Goal: Communication & Community: Answer question/provide support

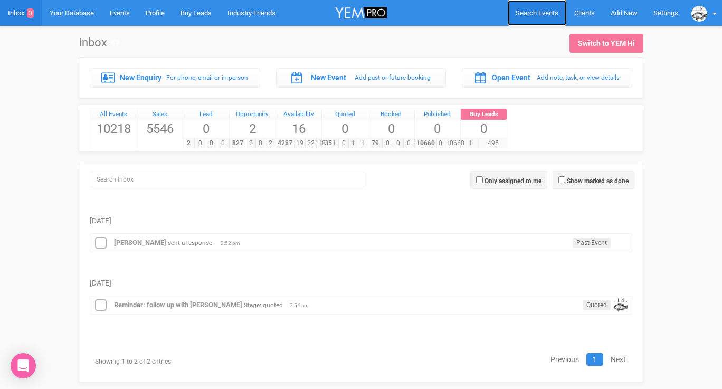
click at [526, 9] on span "Search Events" at bounding box center [537, 13] width 43 height 8
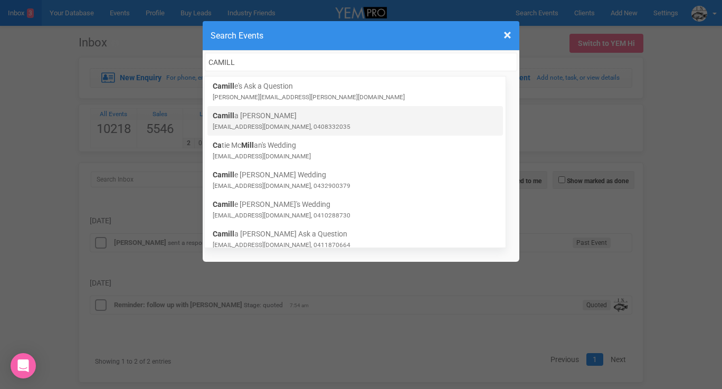
type input "CAMILL"
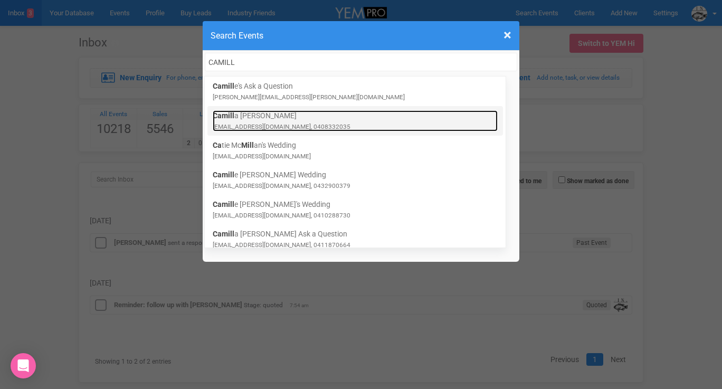
click at [251, 121] on link "Camill a Glasser camilla.glasser94@gmail.com, 0408332035" at bounding box center [355, 120] width 285 height 21
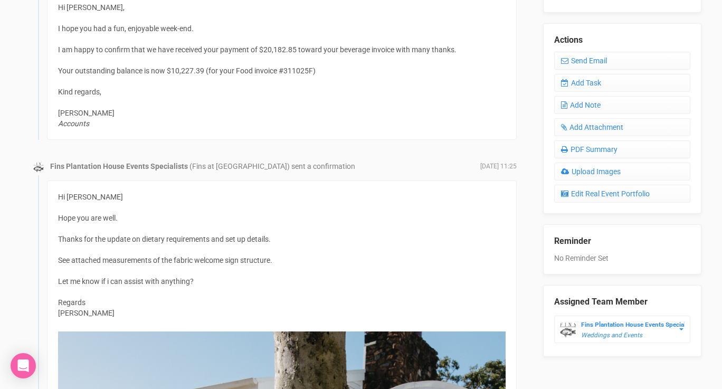
scroll to position [290, 0]
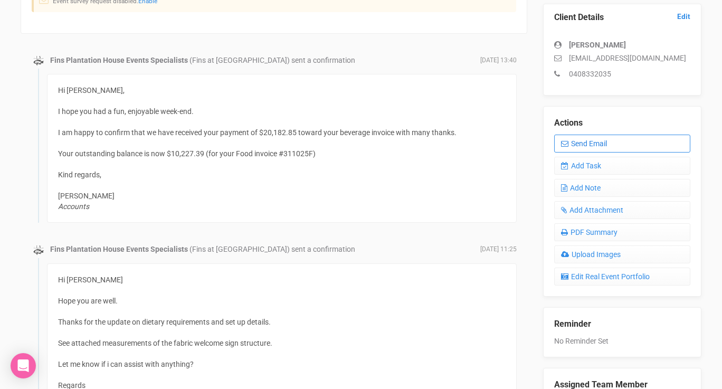
click at [579, 142] on link "Send Email" at bounding box center [622, 144] width 136 height 18
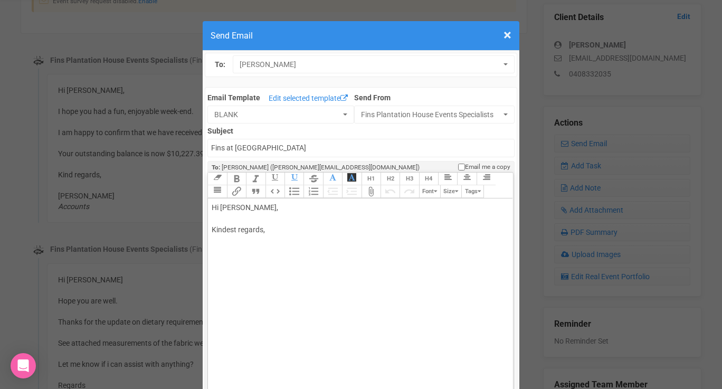
drag, startPoint x: 248, startPoint y: 207, endPoint x: 302, endPoint y: 205, distance: 54.4
click at [302, 205] on div "Hi Camilla Glasser, Kindest regards," at bounding box center [358, 229] width 293 height 55
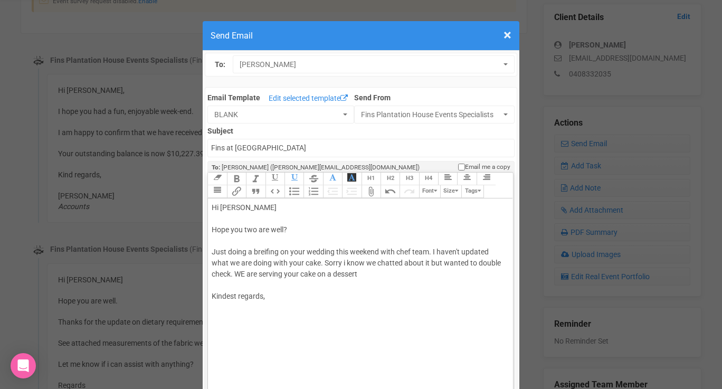
click at [232, 274] on div "Hi Camilla Hope you two are well? Just doing a breifing on your wedding this we…" at bounding box center [358, 263] width 293 height 122
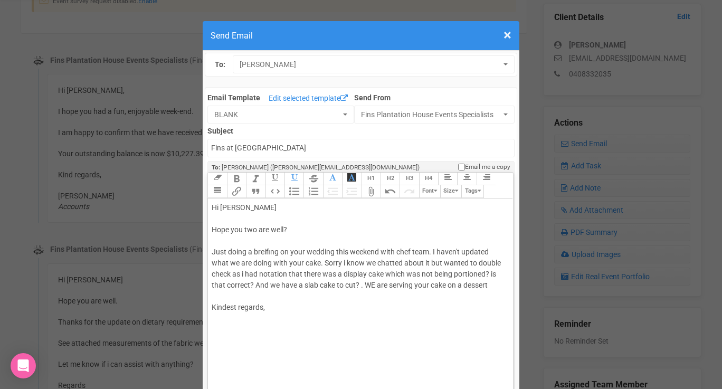
drag, startPoint x: 360, startPoint y: 284, endPoint x: 495, endPoint y: 286, distance: 134.1
click at [495, 286] on div "Hi Camilla Hope you two are well? Just doing a breifing on your wedding this we…" at bounding box center [358, 268] width 293 height 133
click at [373, 251] on div "Hi Camilla Hope you two are well? Just doing a briefing on your wedding this we…" at bounding box center [358, 274] width 293 height 144
drag, startPoint x: 382, startPoint y: 251, endPoint x: 338, endPoint y: 252, distance: 43.8
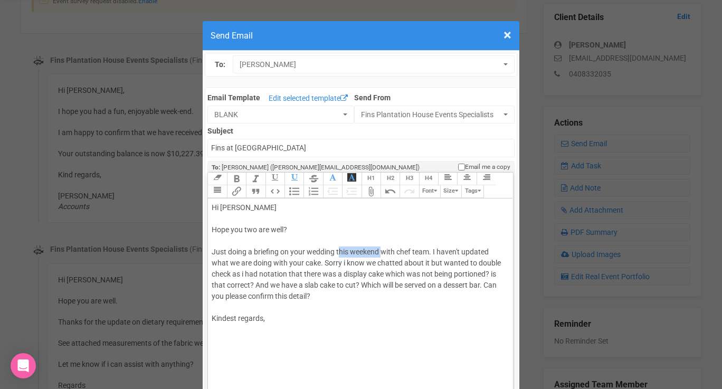
click at [338, 252] on div "Hi Camilla Hope you two are well? Just doing a briefing on your wedding this we…" at bounding box center [358, 274] width 293 height 144
click at [352, 250] on div "Hi Camilla Hope you two are well? Just doing a briefing on your wedding with ch…" at bounding box center [358, 274] width 293 height 144
click at [401, 251] on div "Hi Camilla Hope you two are well? Just doing a briefing on your wedding with ou…" at bounding box center [358, 274] width 293 height 144
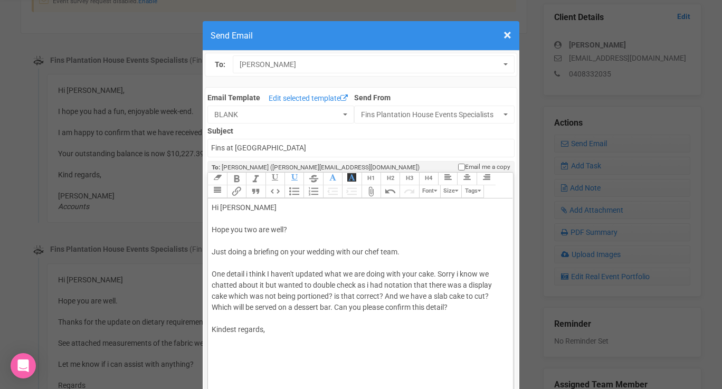
click at [327, 274] on div "Hi Camilla Hope you two are well? Just doing a briefing on your wedding with ou…" at bounding box center [358, 279] width 293 height 155
click at [426, 271] on div "Hi Camilla Hope you two are well? Just doing a briefing on your wedding with ou…" at bounding box center [358, 279] width 293 height 155
click at [303, 296] on div "Hi Camilla Hope you two are well? Just doing a briefing on your wedding with ou…" at bounding box center [358, 279] width 293 height 155
click at [356, 294] on div "Hi Camilla Hope you two are well? Just doing a briefing on your wedding with ou…" at bounding box center [358, 279] width 293 height 155
click at [360, 294] on div "Hi Camilla Hope you two are well? Just doing a briefing on your wedding with ou…" at bounding box center [358, 279] width 293 height 155
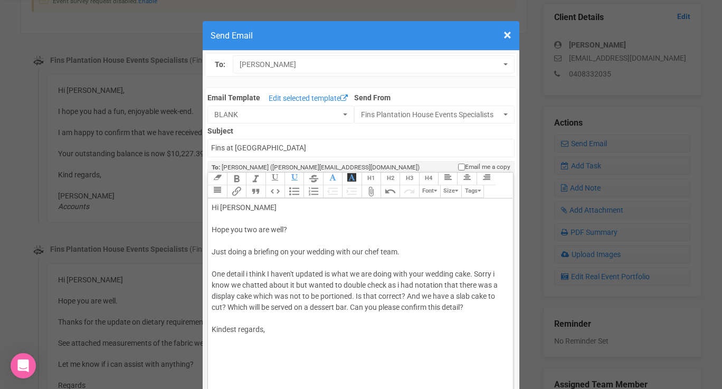
click at [408, 297] on div "Hi Camilla Hope you two are well? Just doing a briefing on your wedding with ou…" at bounding box center [358, 279] width 293 height 155
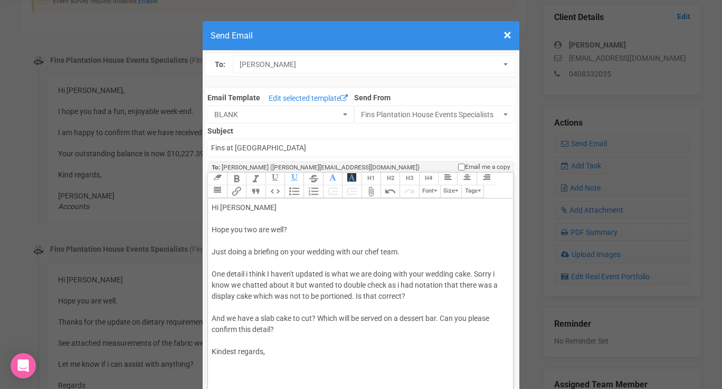
click at [271, 362] on div "Hi Camilla Hope you two are well? Just doing a briefing on your wedding with ou…" at bounding box center [358, 290] width 293 height 177
type trix-editor "<div>Hi Camilla&nbsp;<br><br>Hope you two are well?<br><br>Just doing a briefin…"
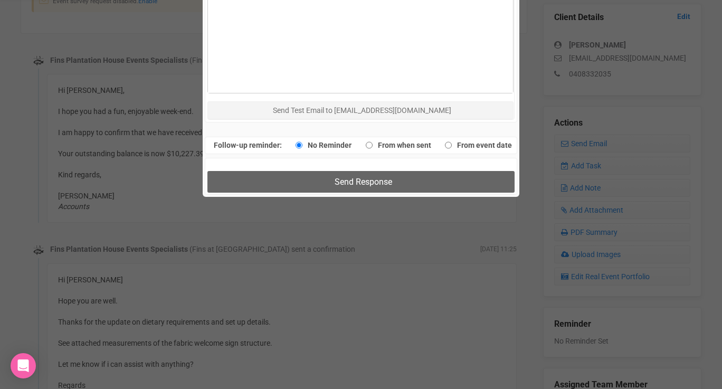
scroll to position [767, 0]
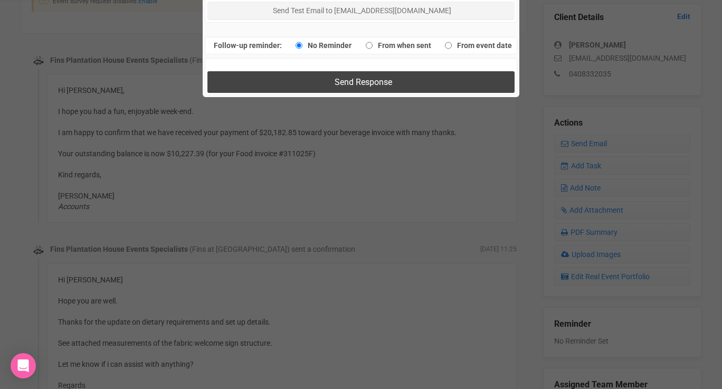
click at [304, 86] on button "Send Response" at bounding box center [360, 82] width 307 height 22
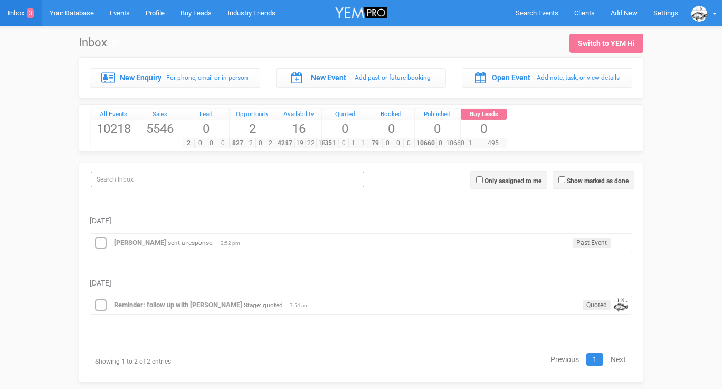
click at [205, 175] on input "search" at bounding box center [227, 180] width 273 height 16
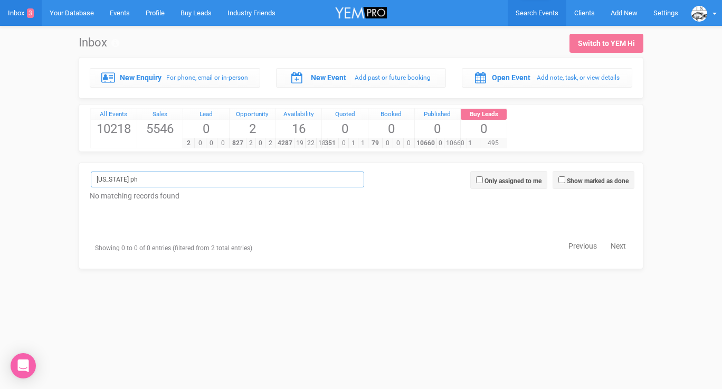
type input "[US_STATE] ph"
click at [524, 14] on span "Search Events" at bounding box center [537, 13] width 43 height 8
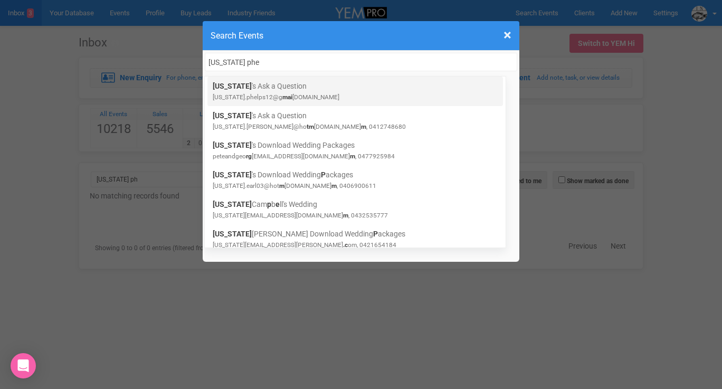
type input "georgia phe"
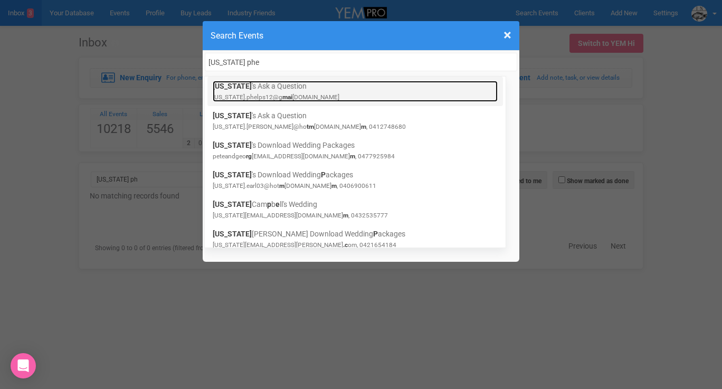
click at [253, 84] on link "Georgia 's Ask a Question georgia.phelps12@g mai l.com" at bounding box center [355, 91] width 285 height 21
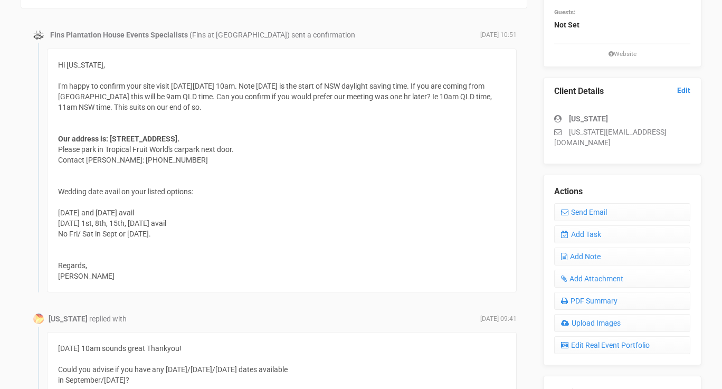
scroll to position [201, 0]
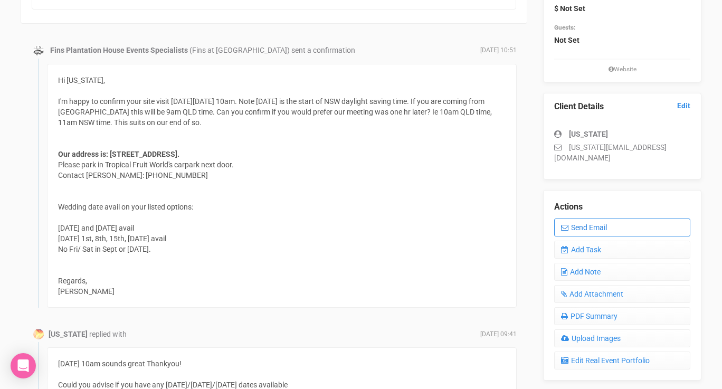
click at [587, 218] on link "Send Email" at bounding box center [622, 227] width 136 height 18
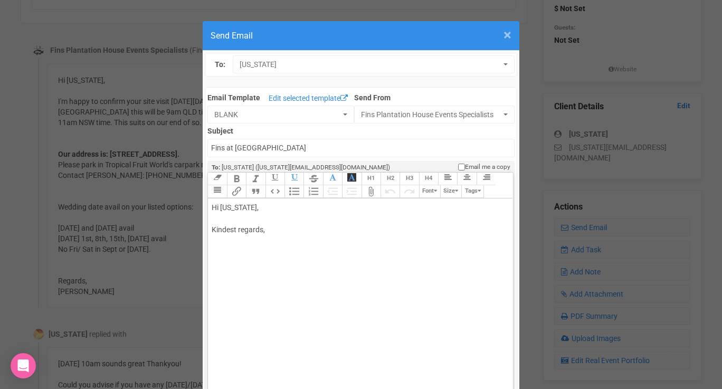
click at [509, 31] on span "×" at bounding box center [507, 34] width 8 height 17
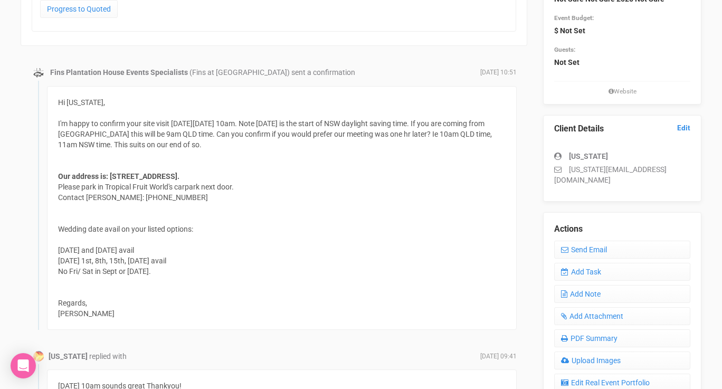
scroll to position [183, 0]
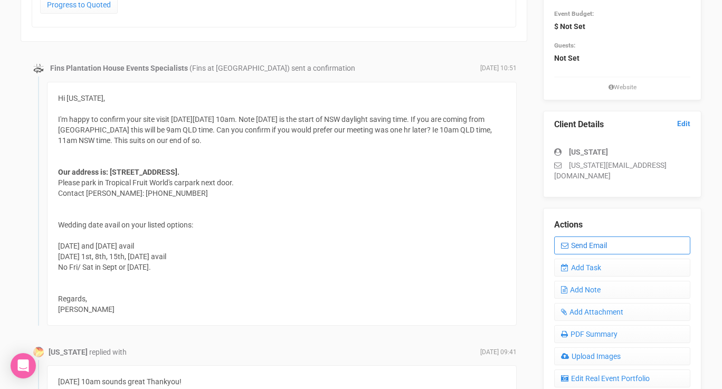
click at [579, 237] on link "Send Email" at bounding box center [622, 245] width 136 height 18
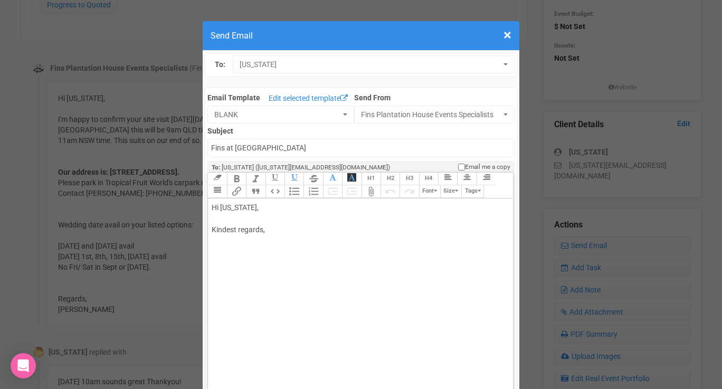
click at [253, 211] on div "Hi [US_STATE], Kindest regards," at bounding box center [358, 229] width 293 height 55
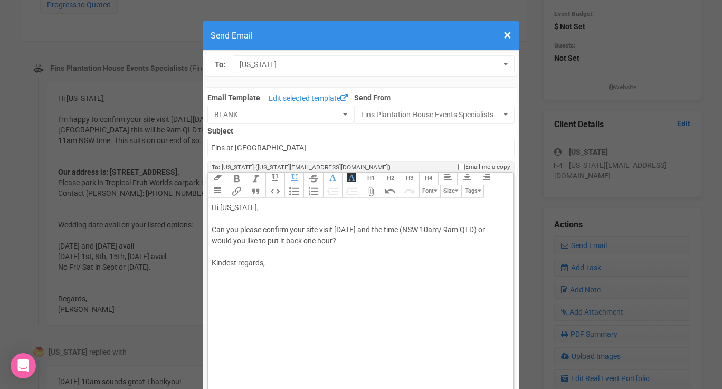
click at [270, 266] on div "Hi [US_STATE], Can you please confirm your site visit [DATE] and the time (NSW …" at bounding box center [358, 246] width 293 height 89
type trix-editor "<div>Hi [US_STATE],<br><br>Can you please confirm your site visit [DATE] and th…"
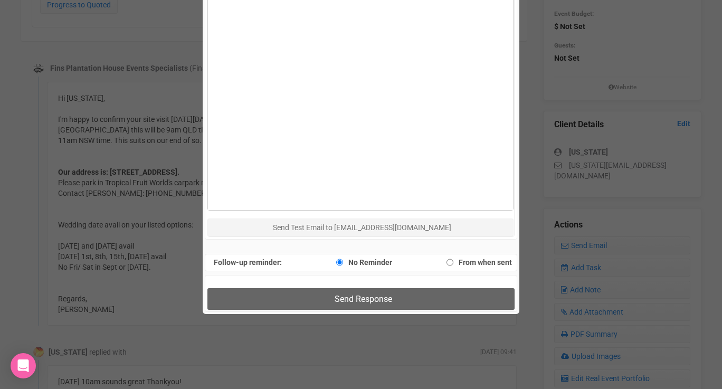
scroll to position [551, 0]
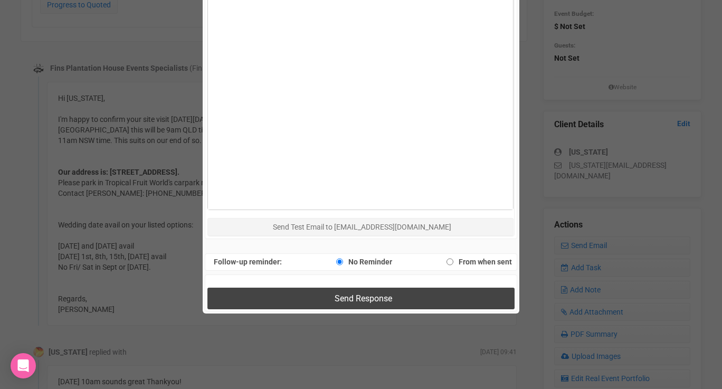
click at [297, 305] on button "Send Response" at bounding box center [360, 299] width 307 height 22
